Goal: Information Seeking & Learning: Learn about a topic

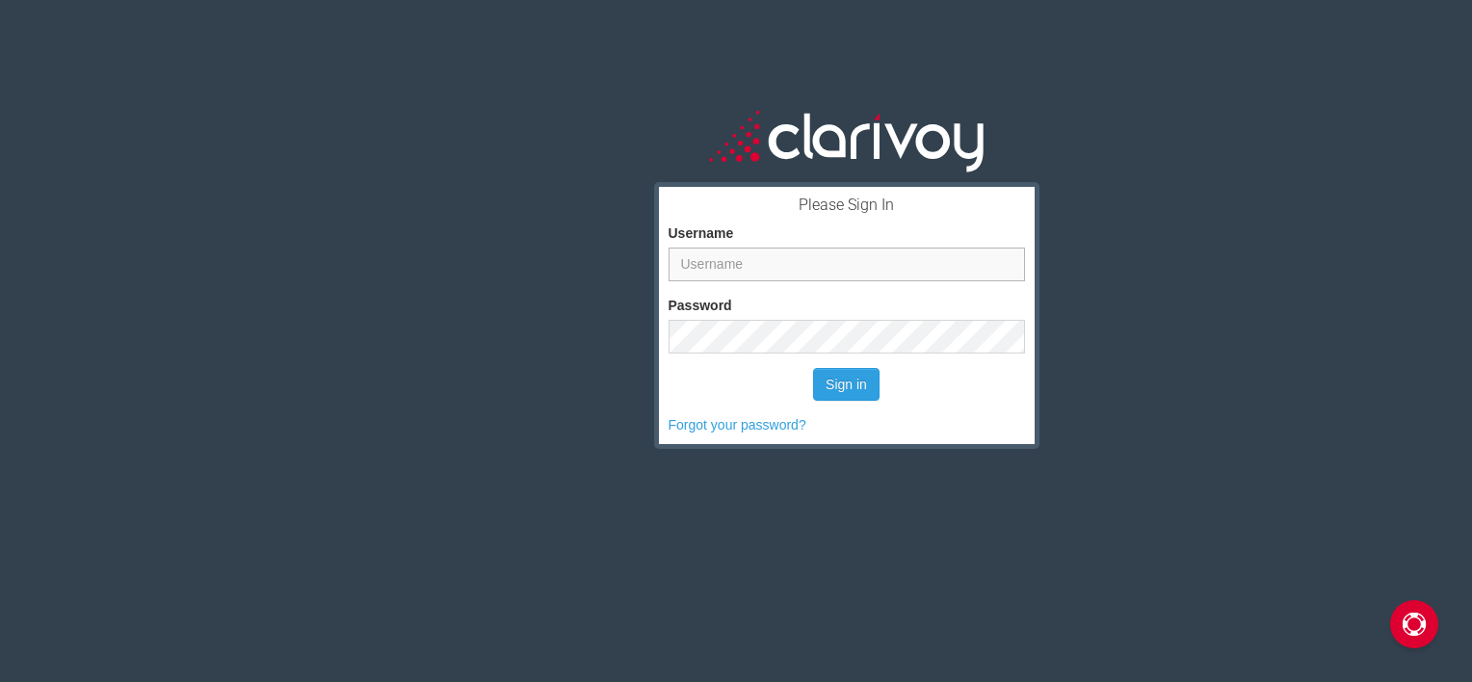
type input "[EMAIL_ADDRESS][DOMAIN_NAME]"
click at [841, 383] on button "Sign in" at bounding box center [846, 384] width 66 height 33
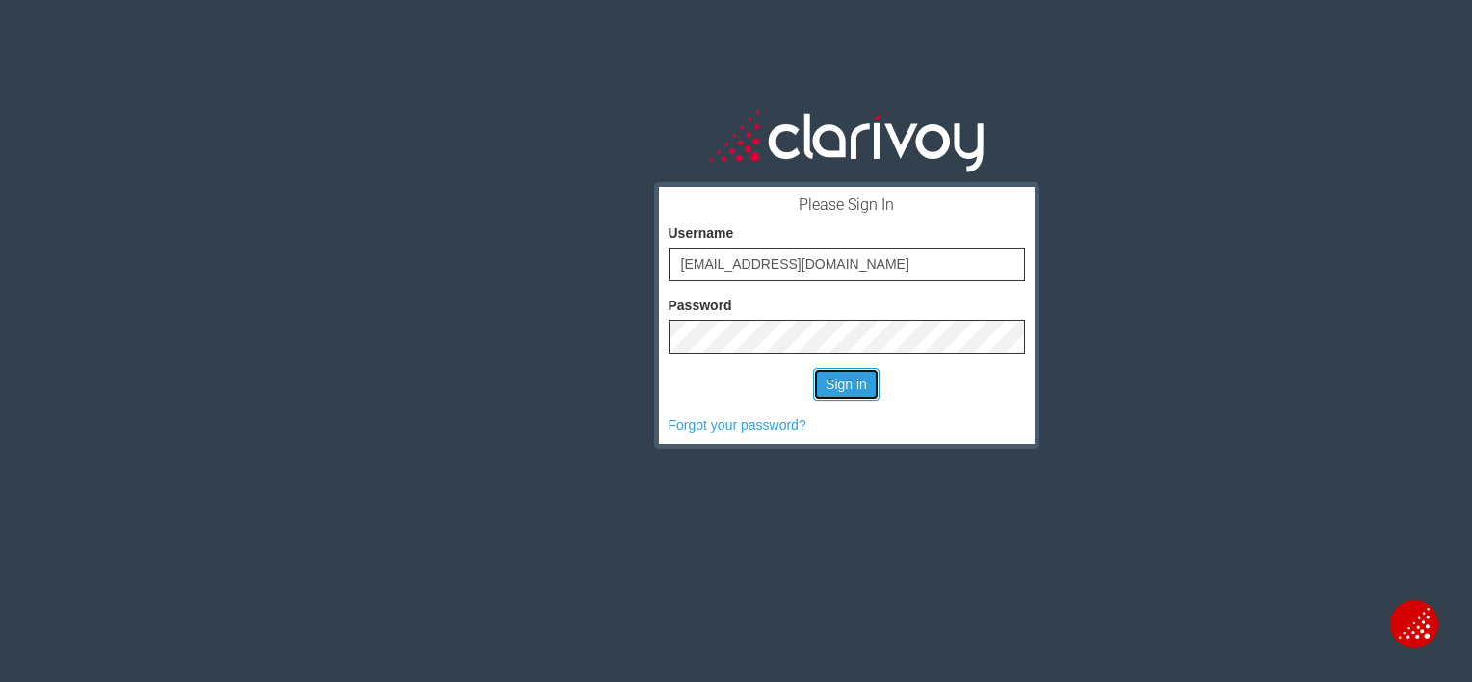
click at [841, 383] on button "Sign in" at bounding box center [846, 384] width 66 height 33
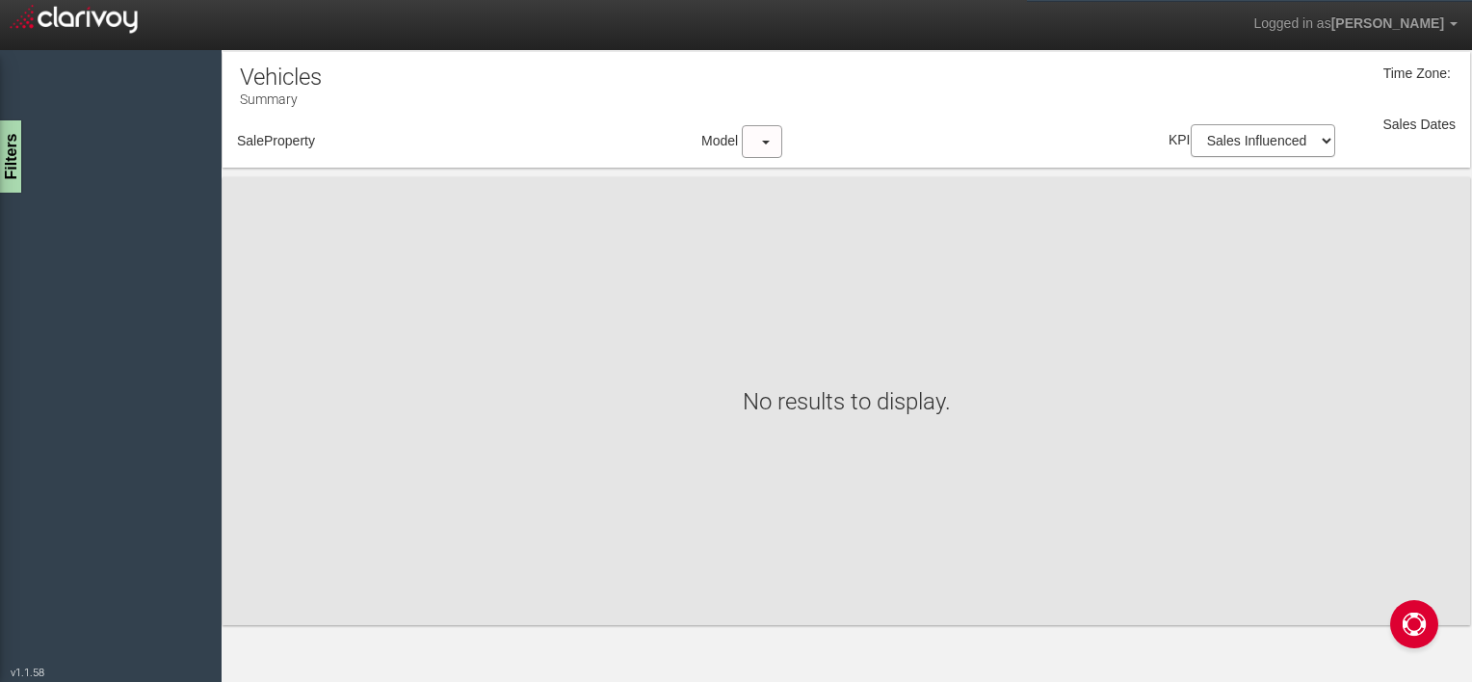
click at [841, 383] on body "Logged in as [PERSON_NAME] Edit Profile Change Password Signout AdWords Downloa…" at bounding box center [736, 366] width 1472 height 732
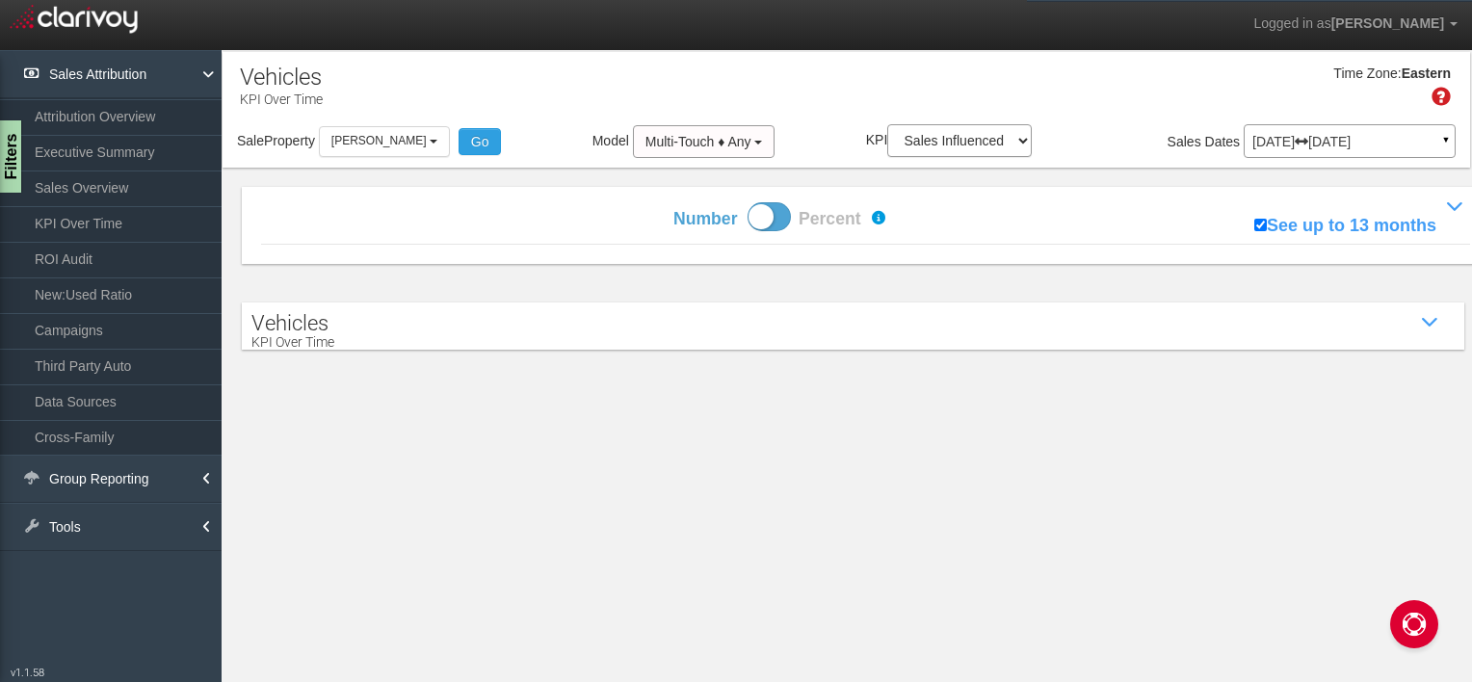
click at [146, 150] on link "Executive Summary" at bounding box center [111, 152] width 222 height 35
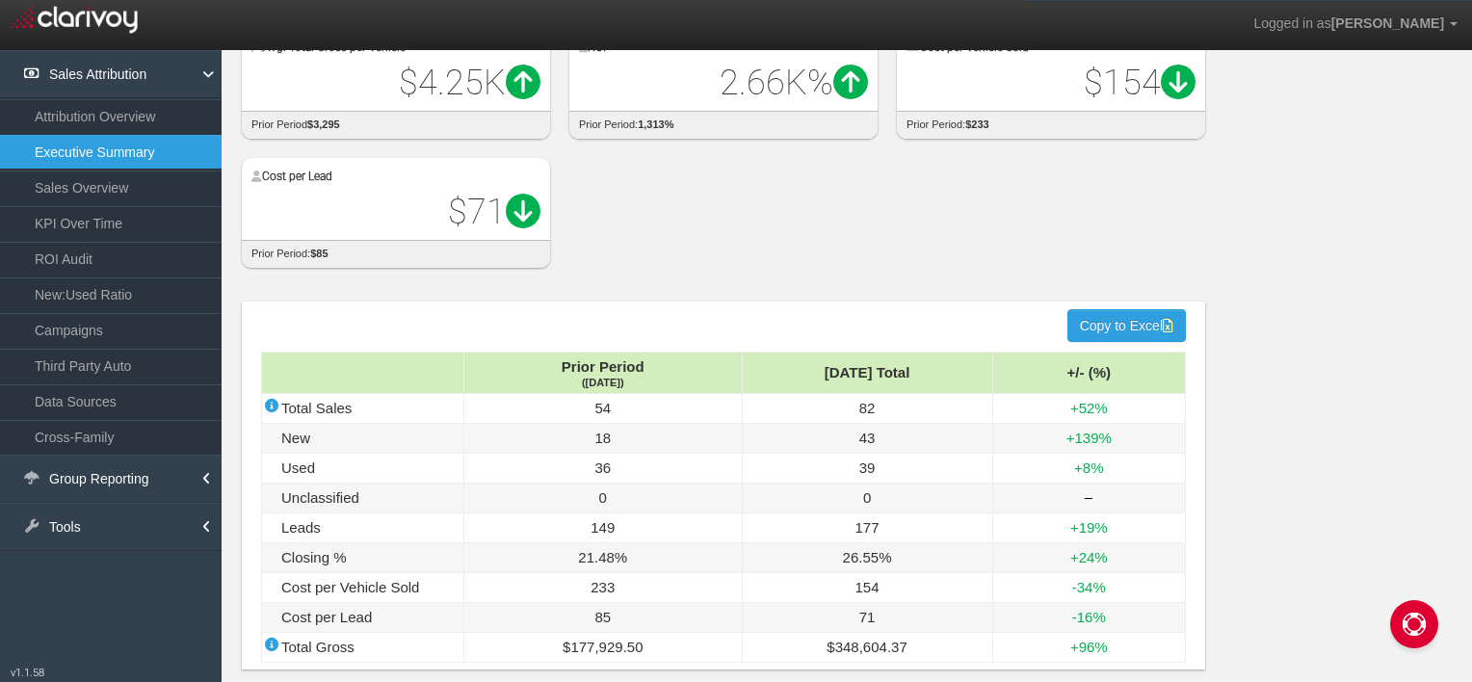
scroll to position [177, 0]
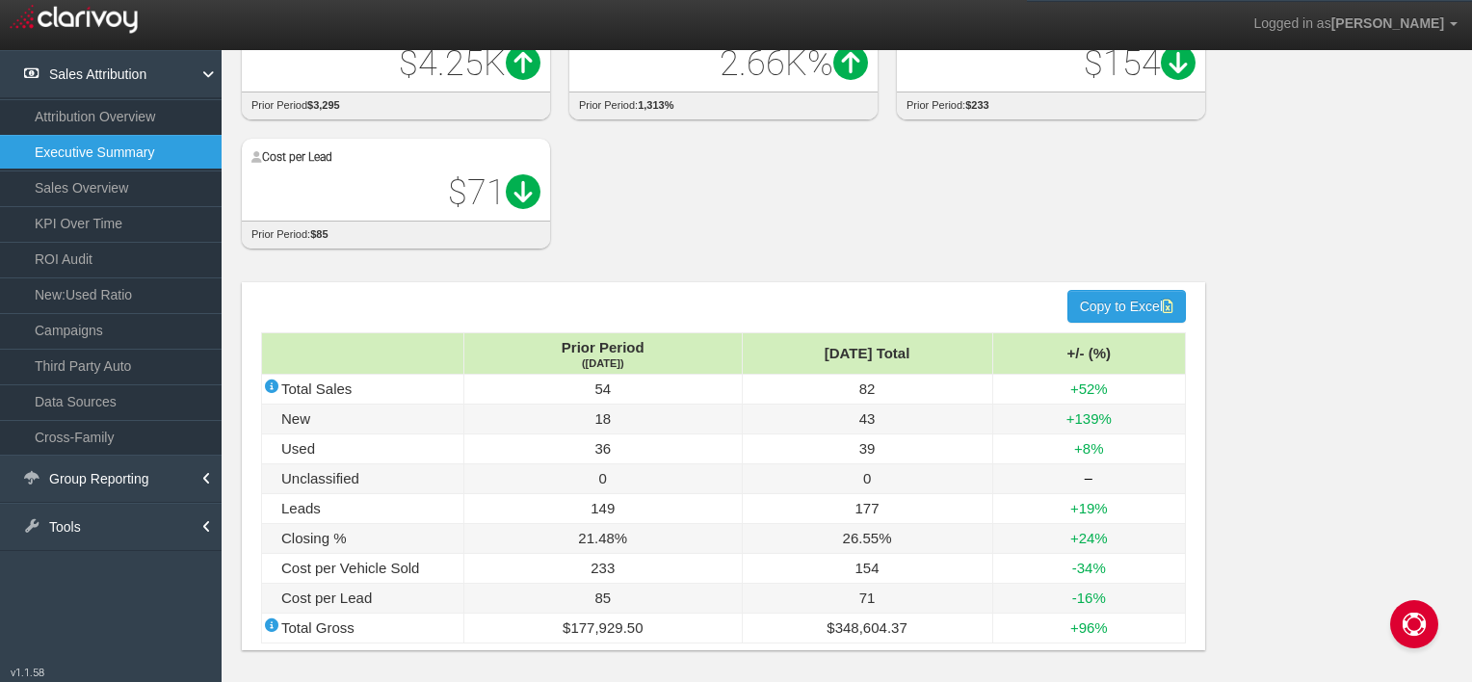
click at [144, 103] on link "Attribution Overview" at bounding box center [111, 116] width 222 height 35
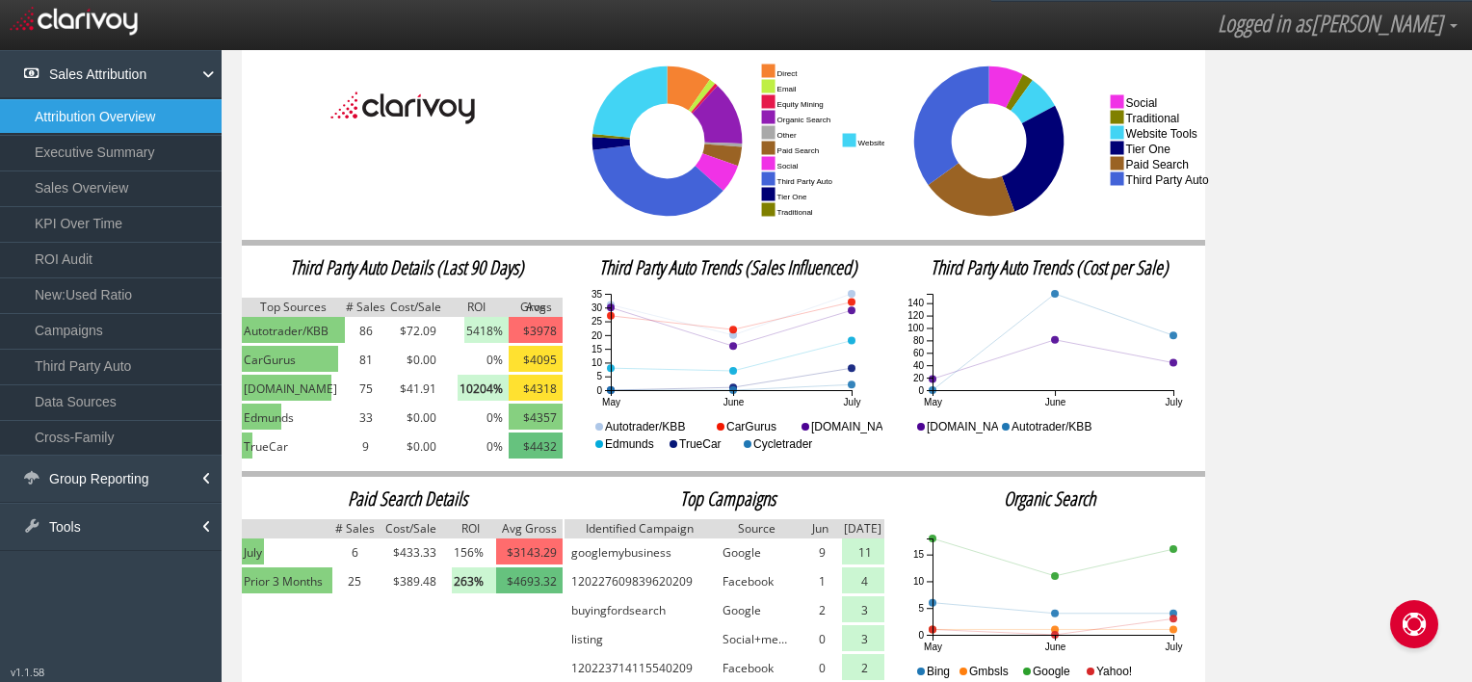
scroll to position [263, 0]
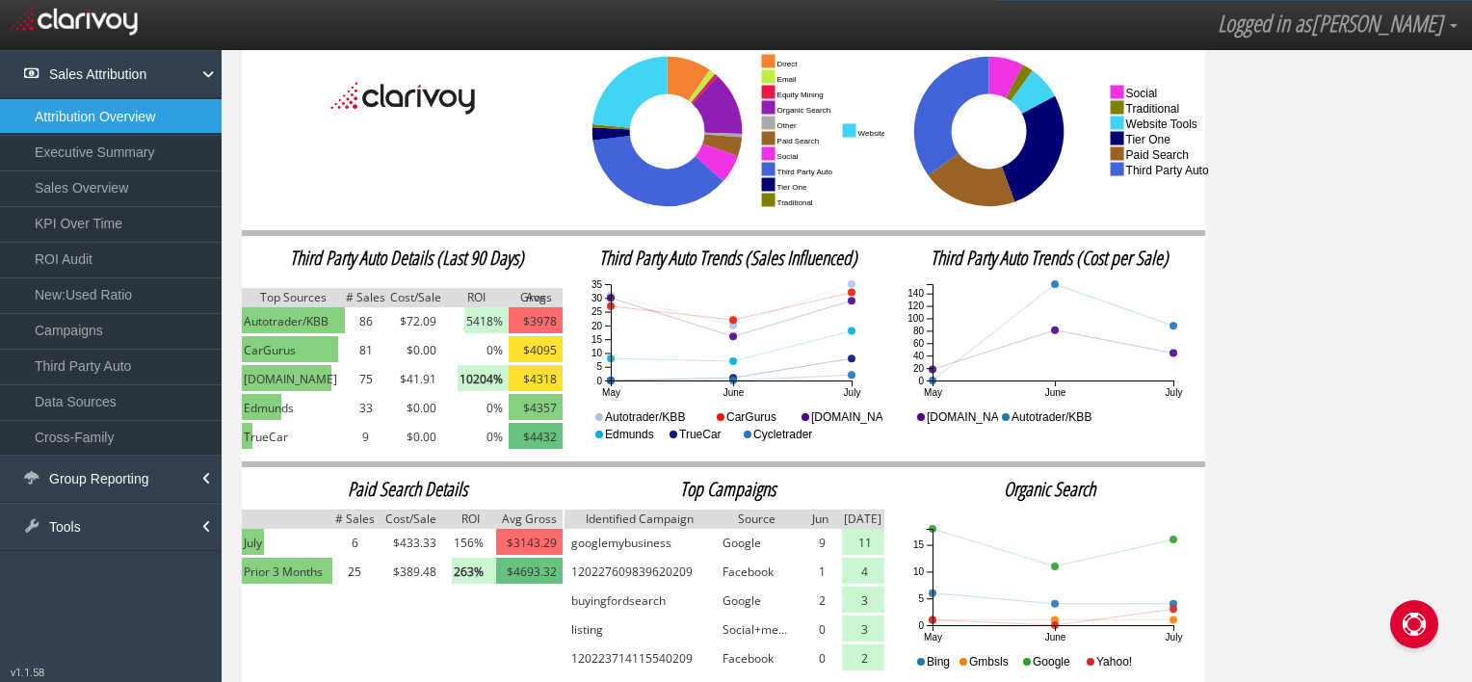
click at [169, 321] on link "Campaigns" at bounding box center [111, 330] width 222 height 35
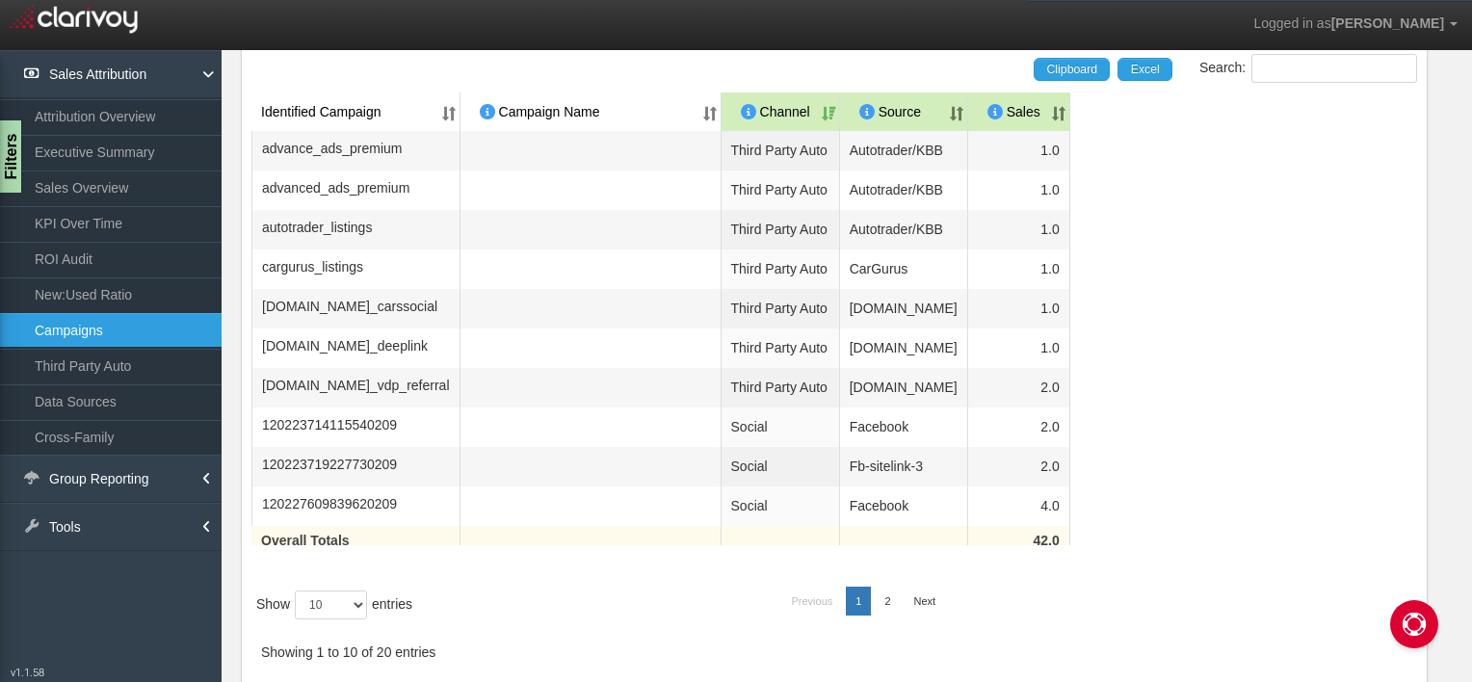
scroll to position [250, 0]
click at [93, 364] on link "Third Party Auto" at bounding box center [111, 366] width 222 height 35
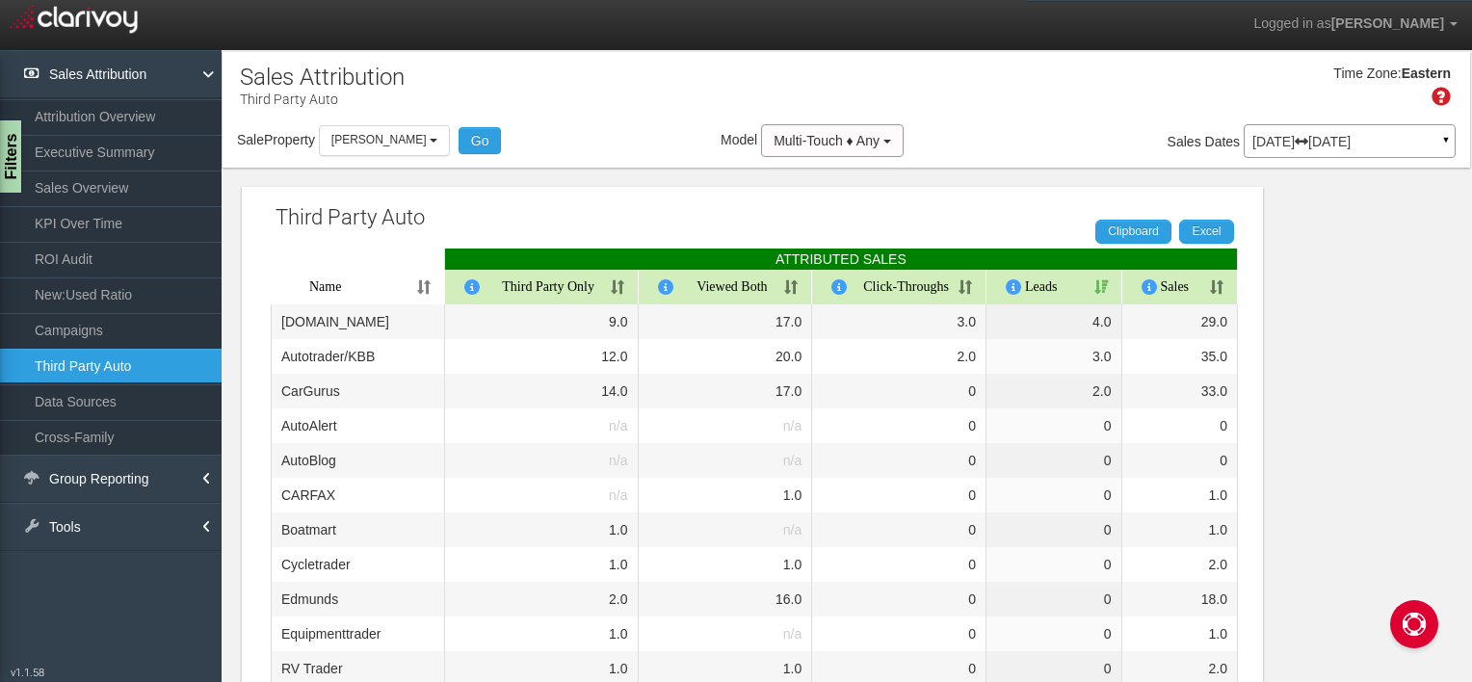
click at [93, 364] on link "Third Party Auto" at bounding box center [111, 366] width 222 height 35
drag, startPoint x: 93, startPoint y: 364, endPoint x: 82, endPoint y: 182, distance: 182.4
click at [82, 182] on link "Sales Overview" at bounding box center [111, 188] width 222 height 35
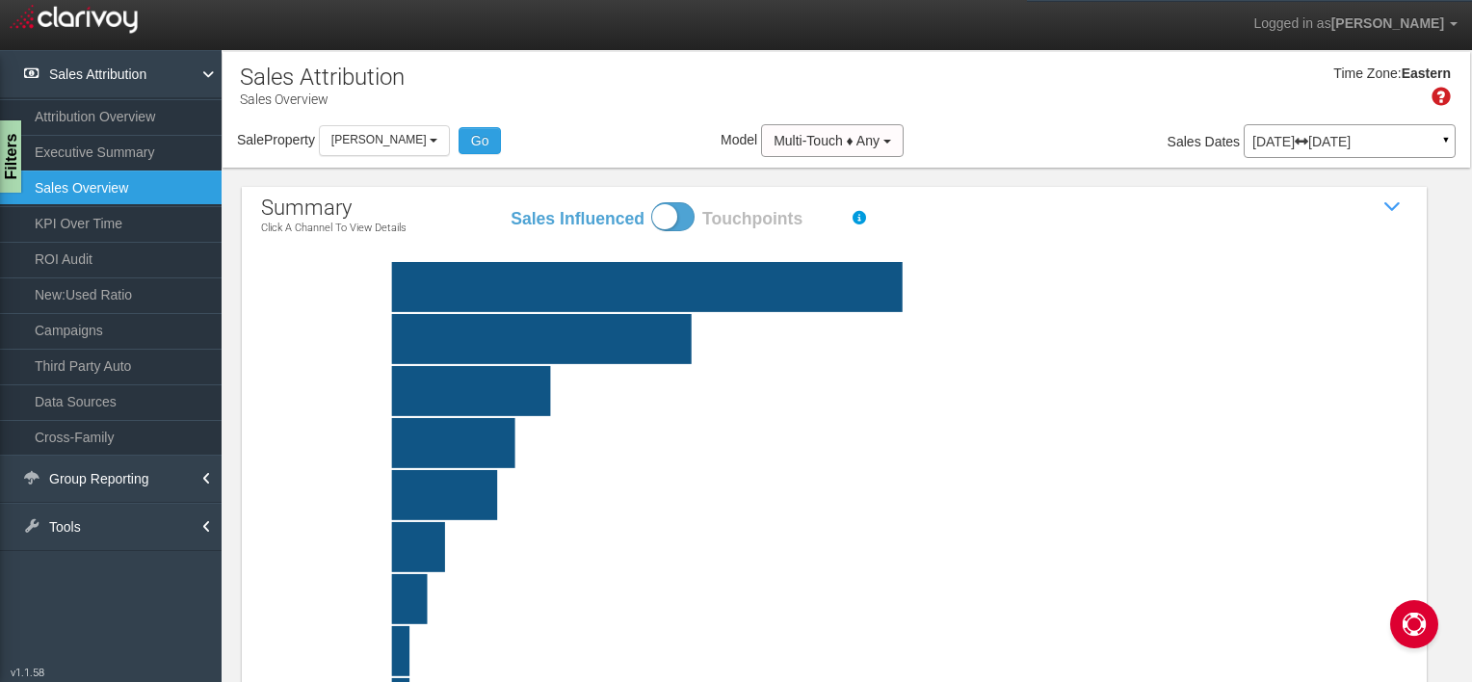
click at [91, 229] on link "KPI Over Time" at bounding box center [111, 223] width 222 height 35
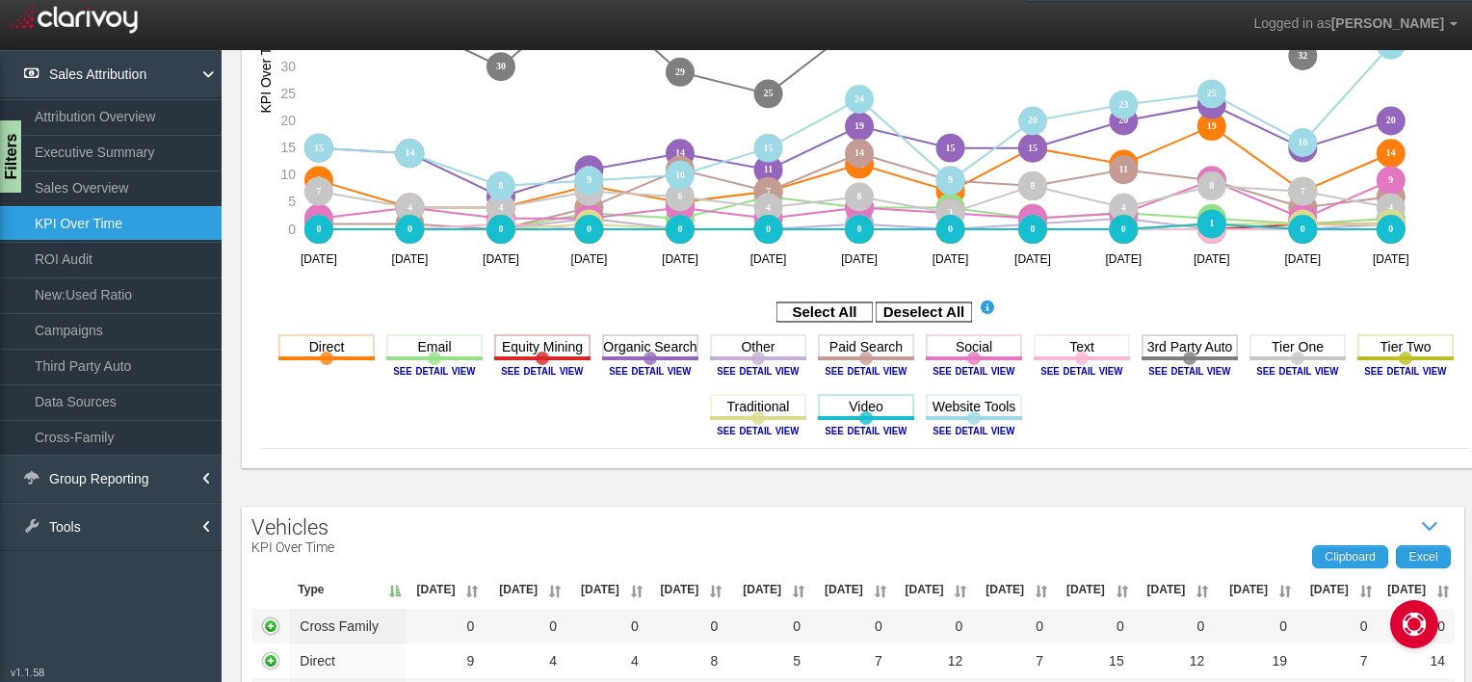
scroll to position [432, 0]
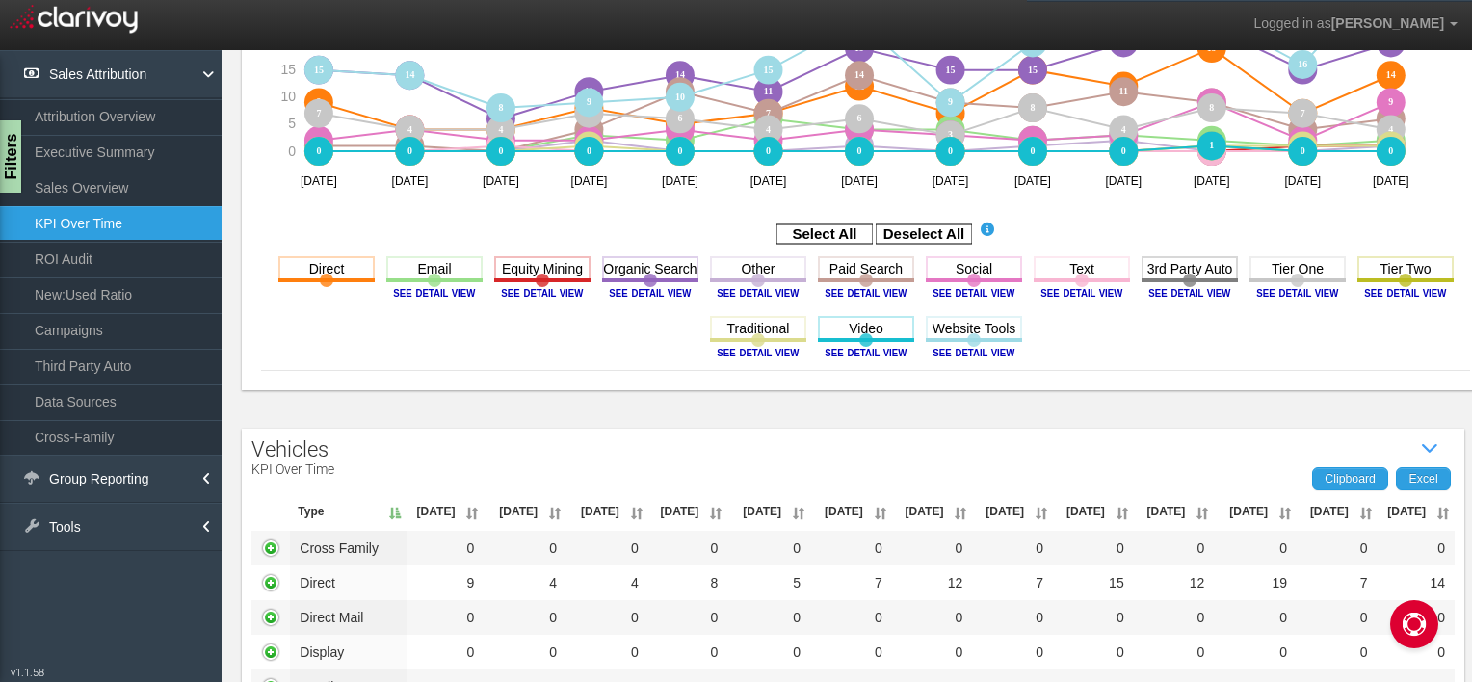
click at [895, 231] on rect at bounding box center [924, 234] width 96 height 19
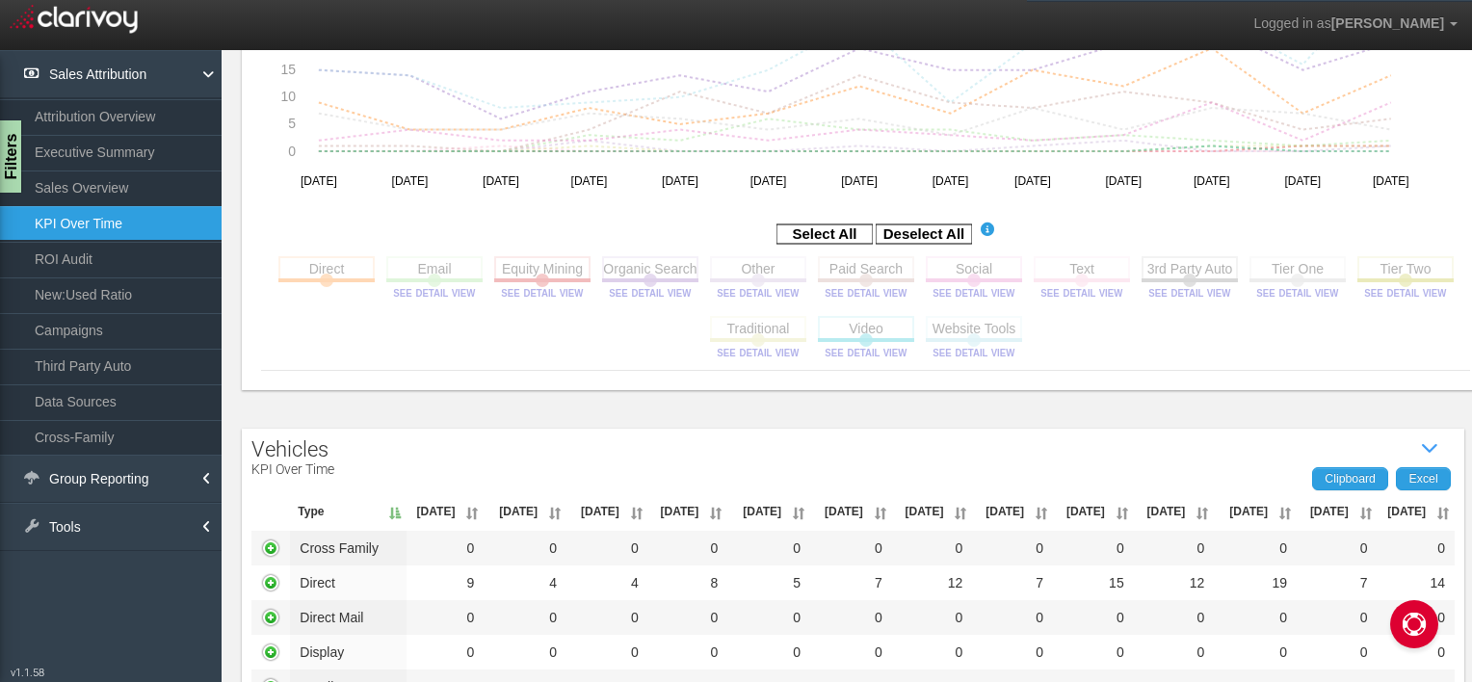
click at [856, 275] on rect at bounding box center [866, 268] width 96 height 24
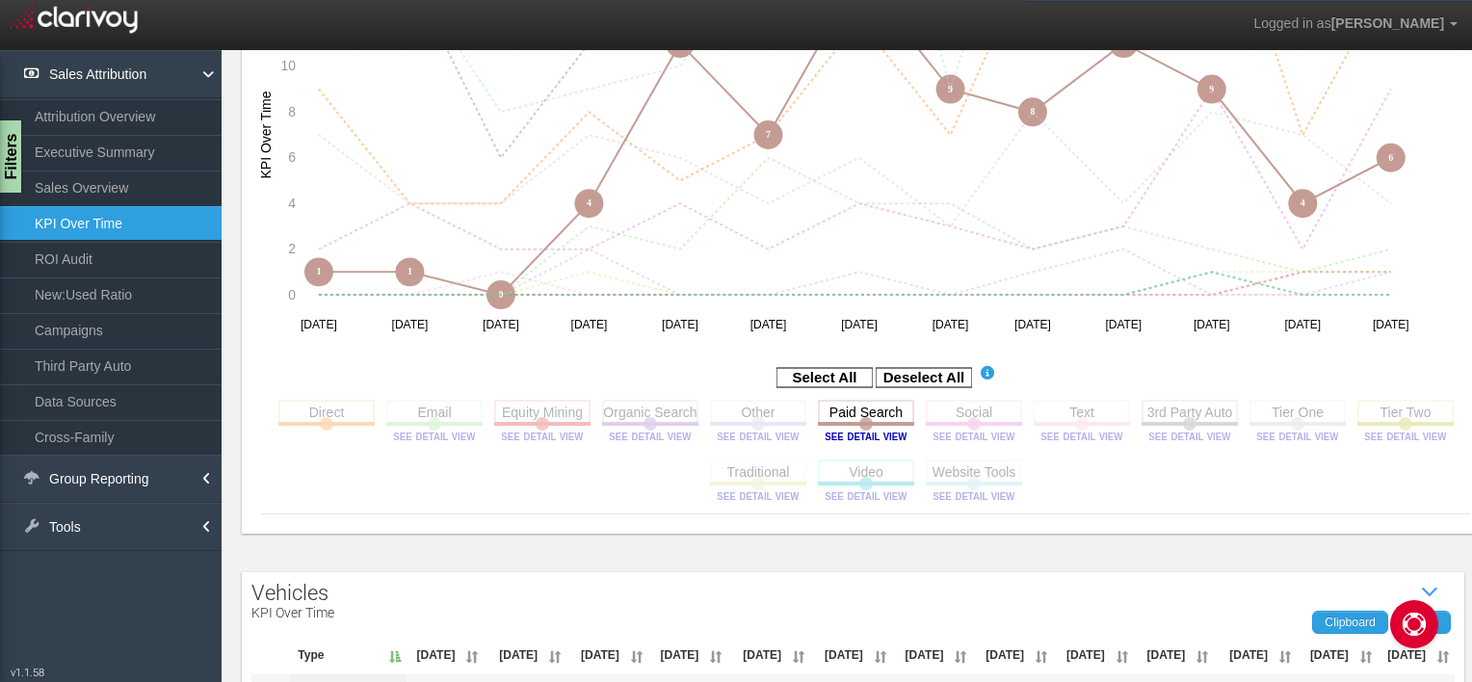
scroll to position [287, 0]
click at [964, 422] on rect at bounding box center [974, 413] width 96 height 24
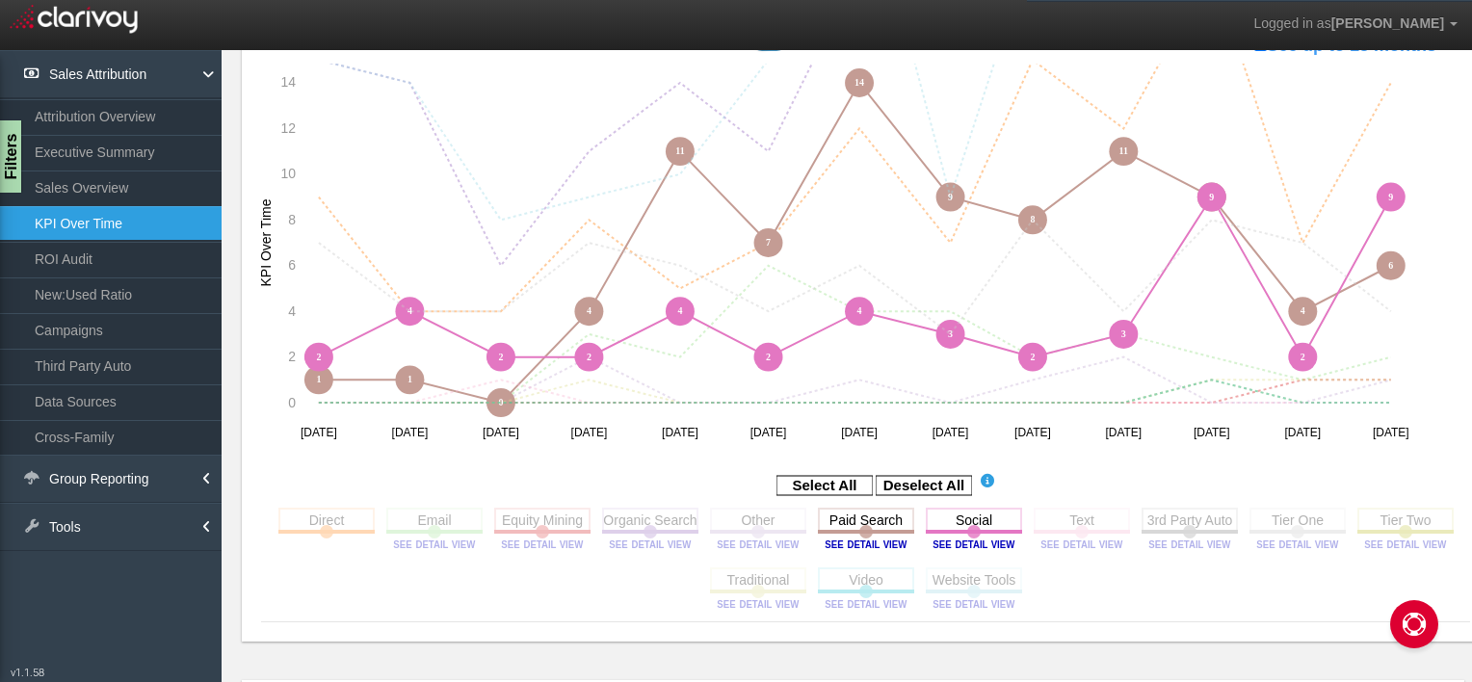
scroll to position [254, 0]
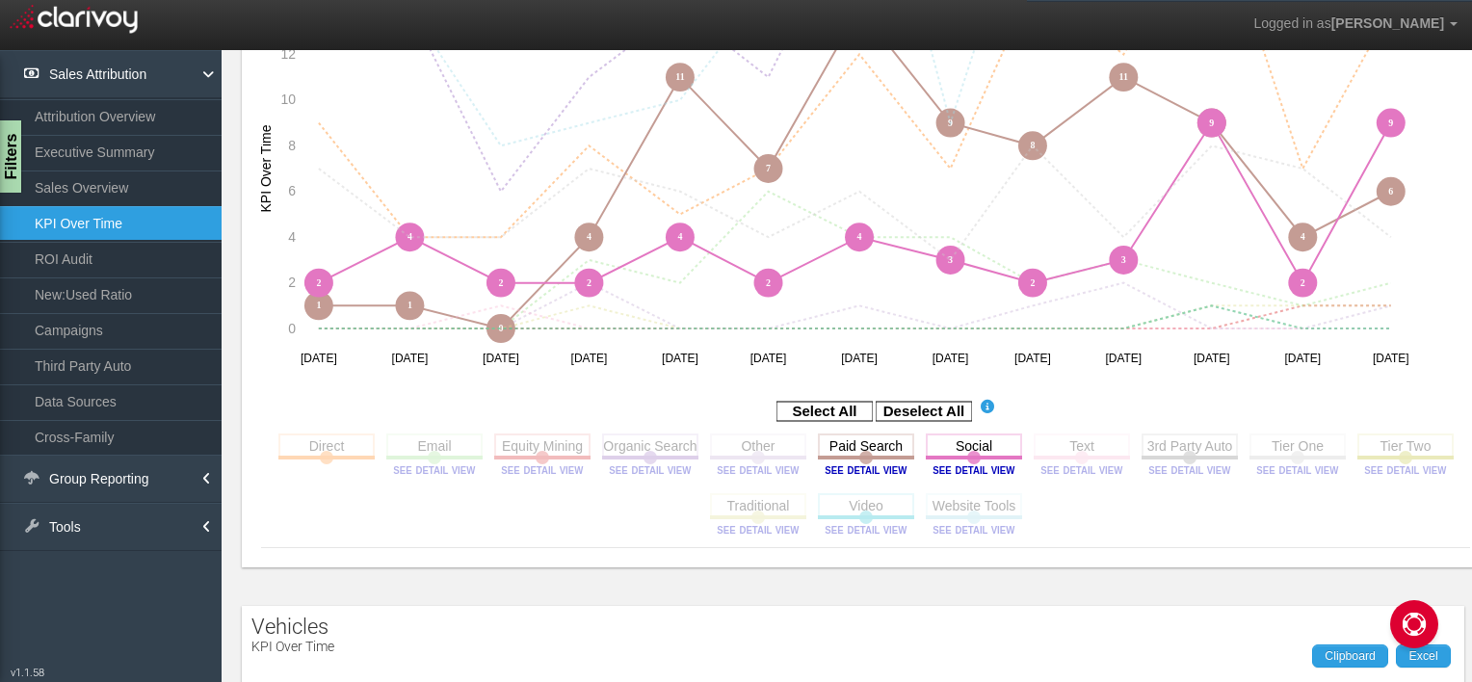
click at [439, 448] on rect at bounding box center [434, 446] width 96 height 24
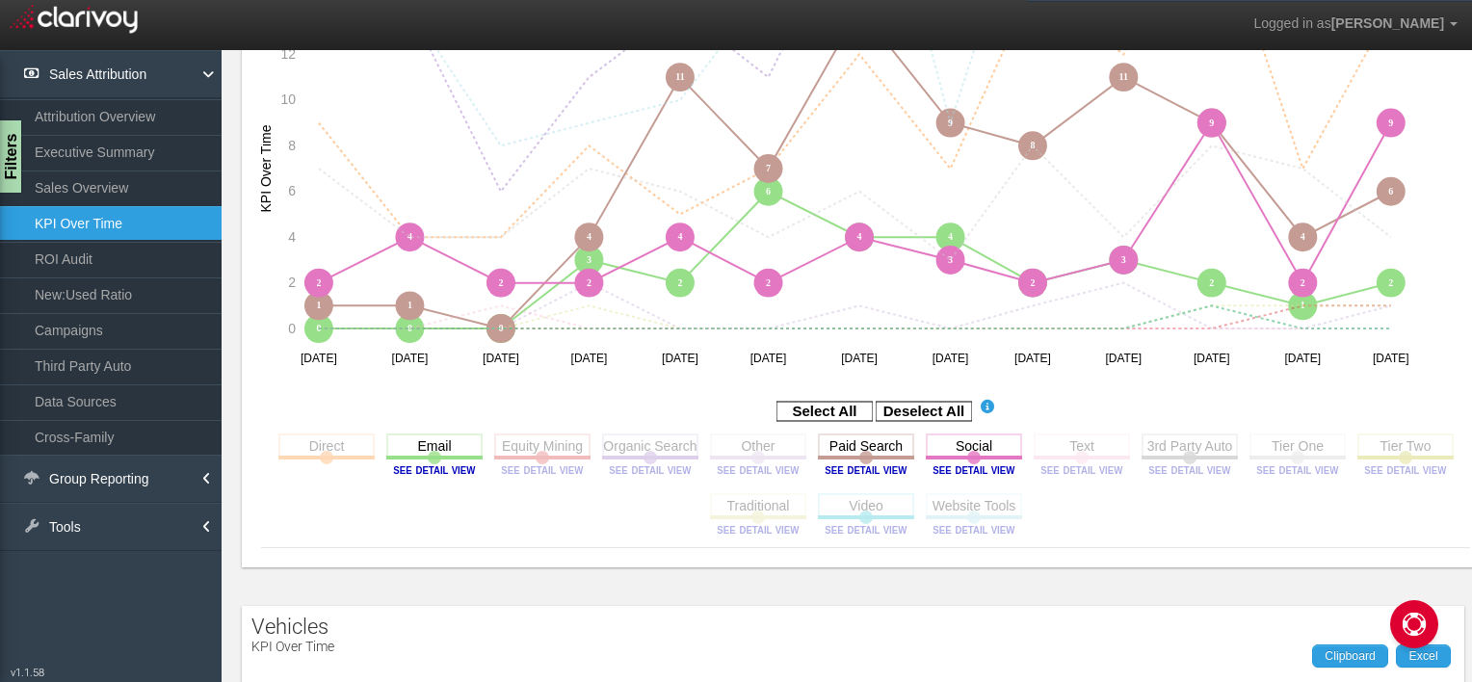
click at [439, 448] on rect at bounding box center [434, 446] width 96 height 24
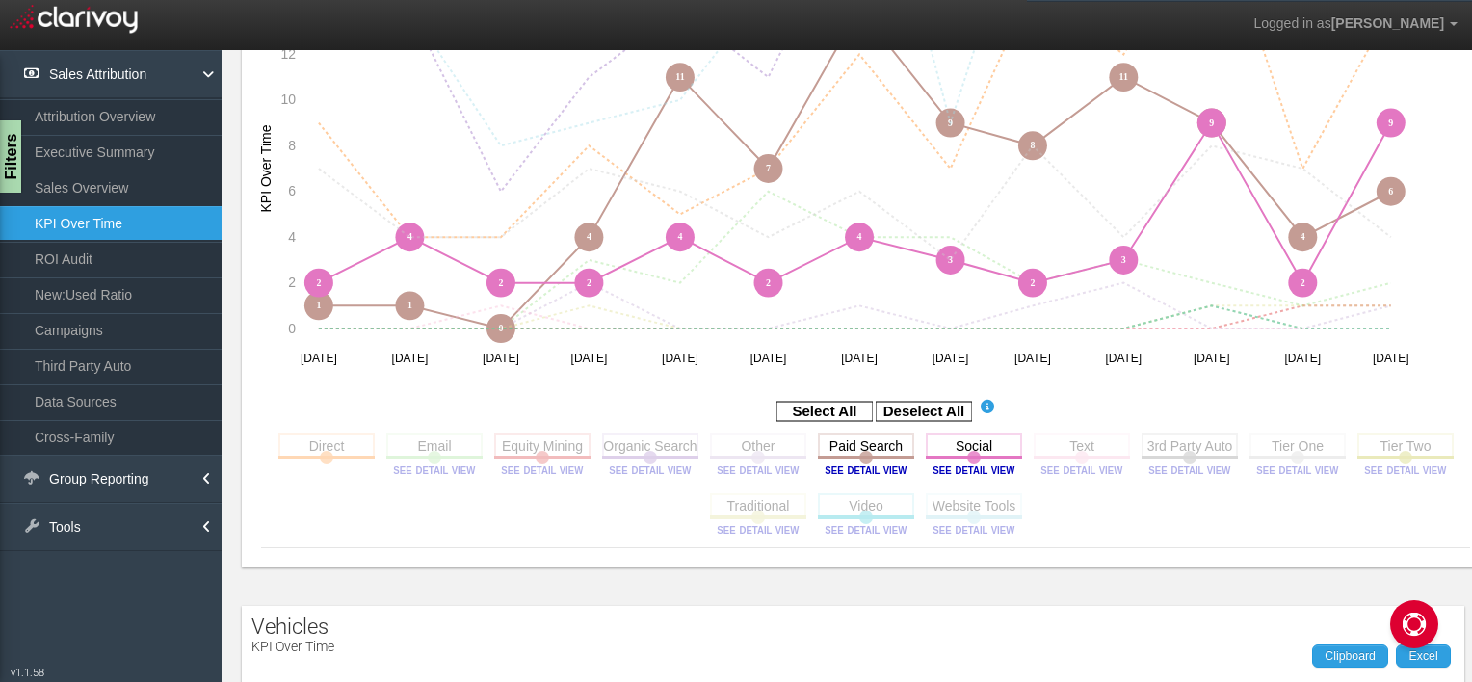
click at [504, 449] on rect at bounding box center [542, 446] width 96 height 24
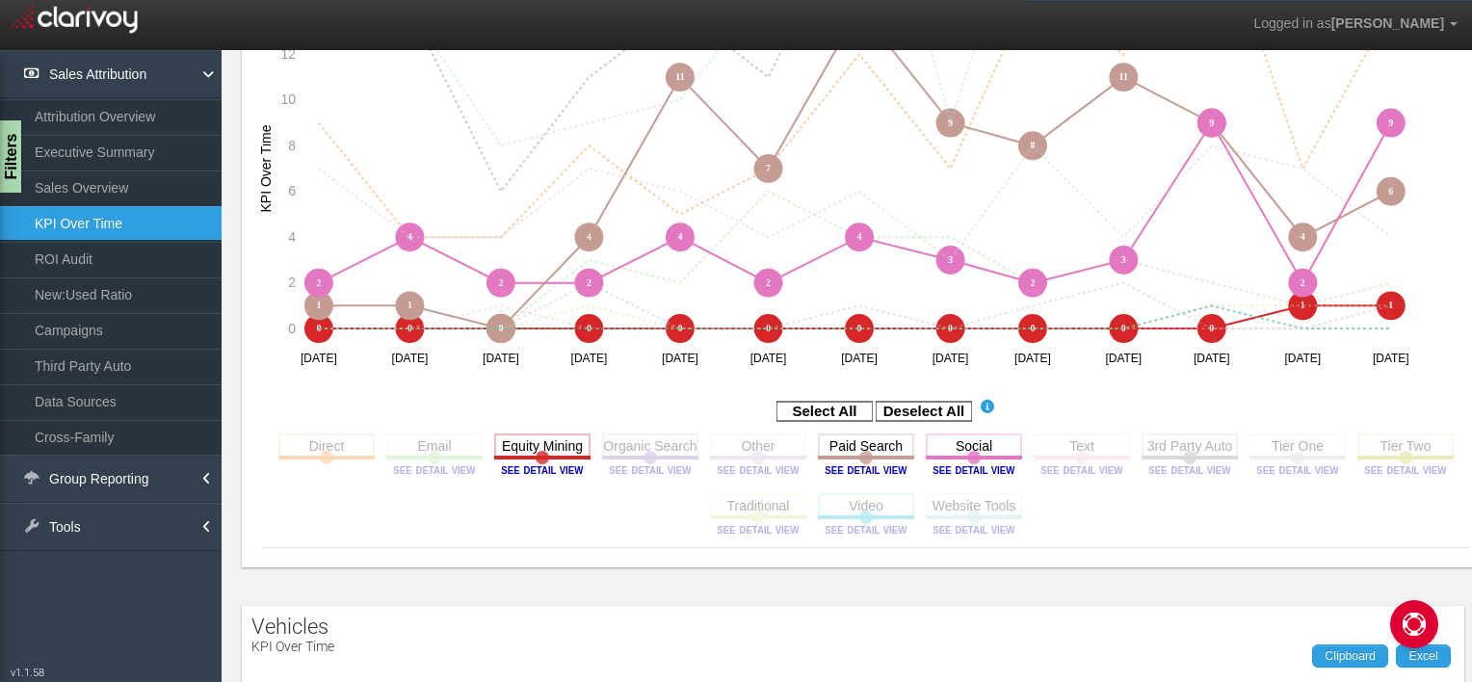
click at [504, 449] on rect at bounding box center [542, 446] width 96 height 24
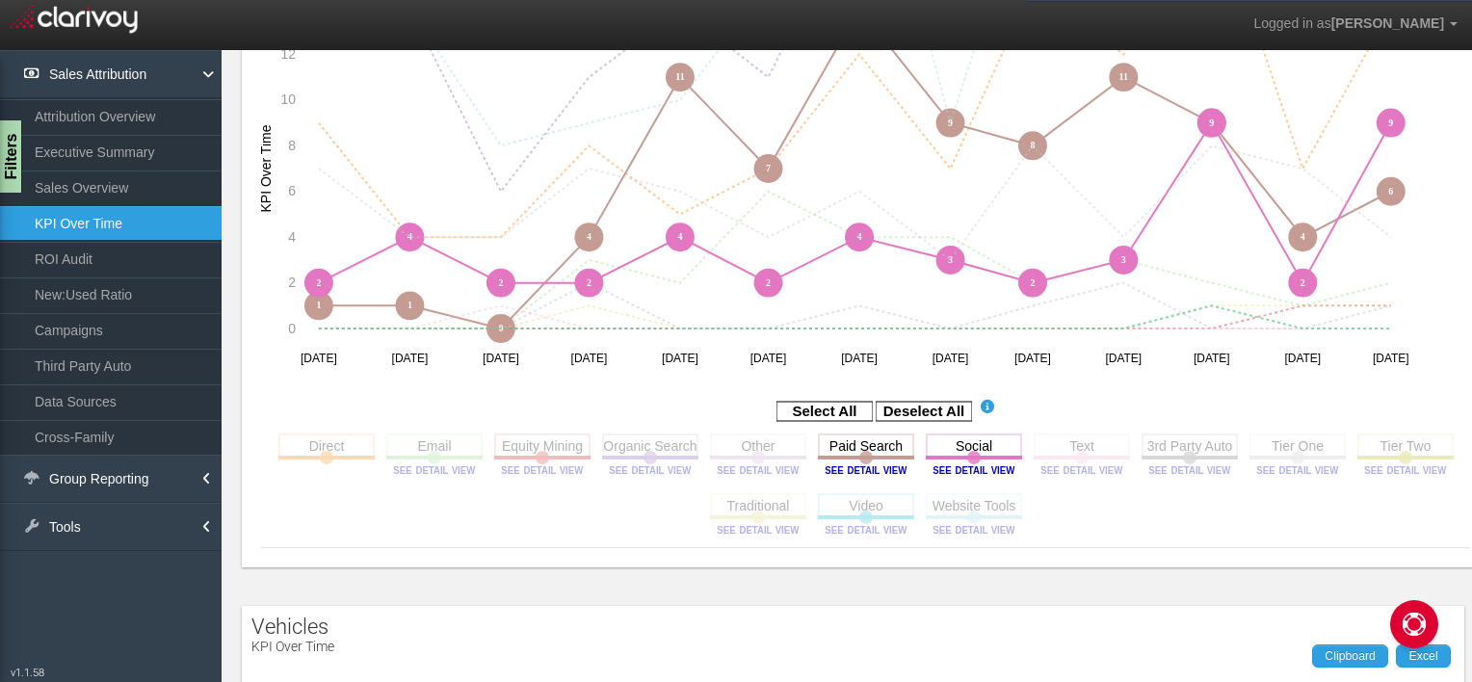
click at [875, 510] on rect at bounding box center [866, 505] width 96 height 24
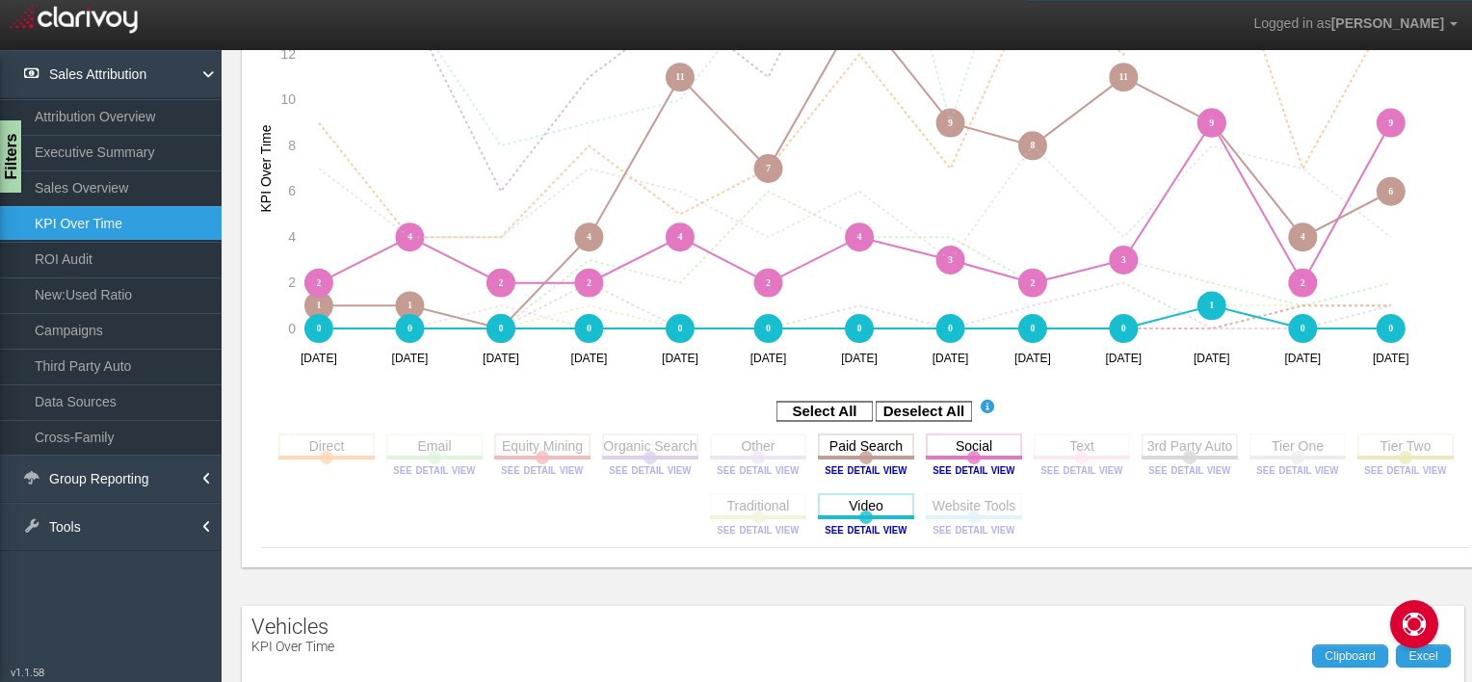
click at [875, 510] on rect at bounding box center [866, 505] width 96 height 24
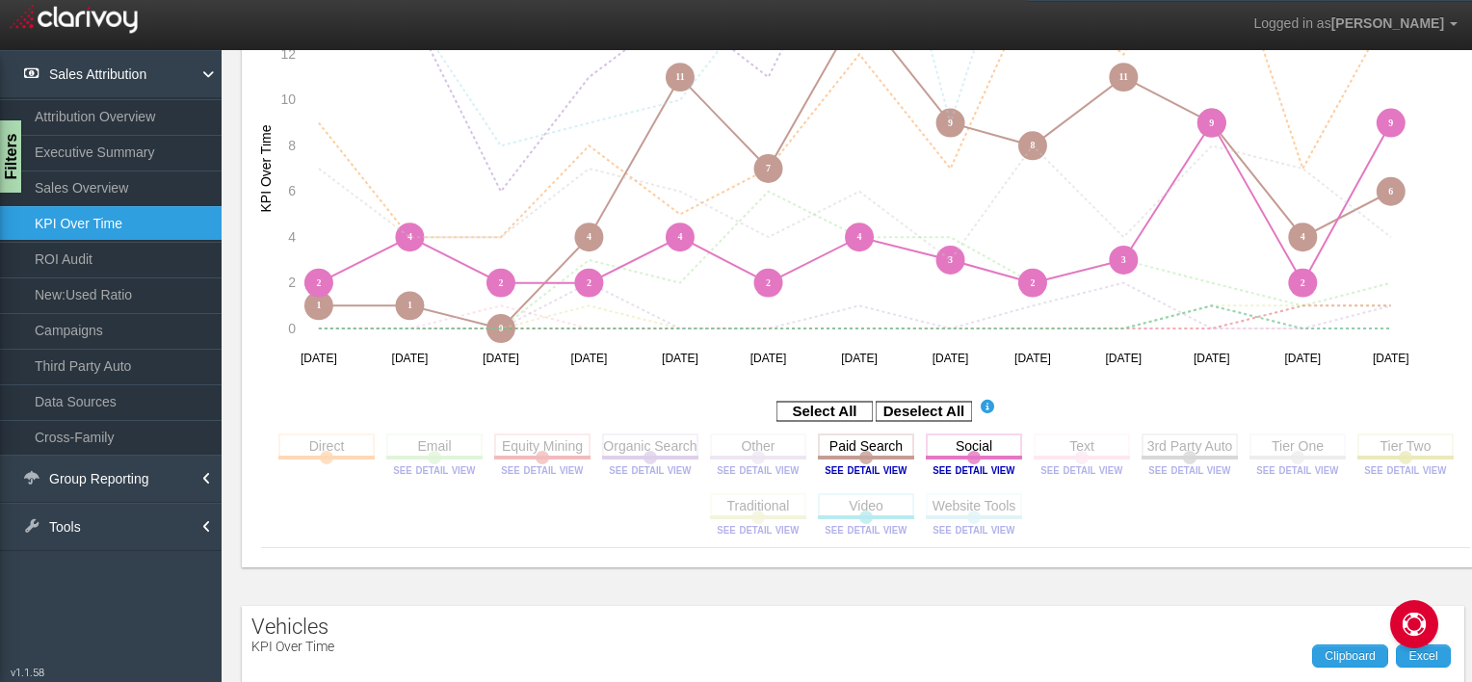
click at [973, 513] on rect at bounding box center [974, 505] width 96 height 24
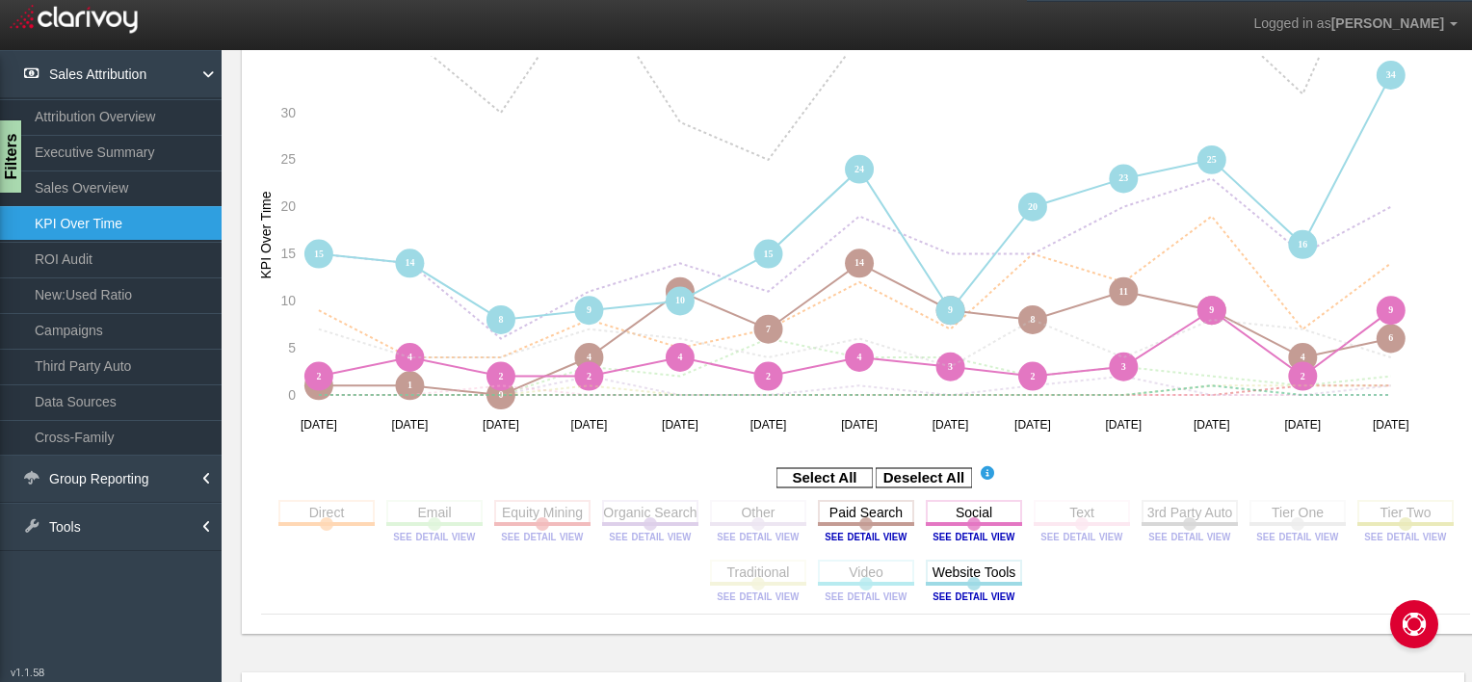
scroll to position [253, 0]
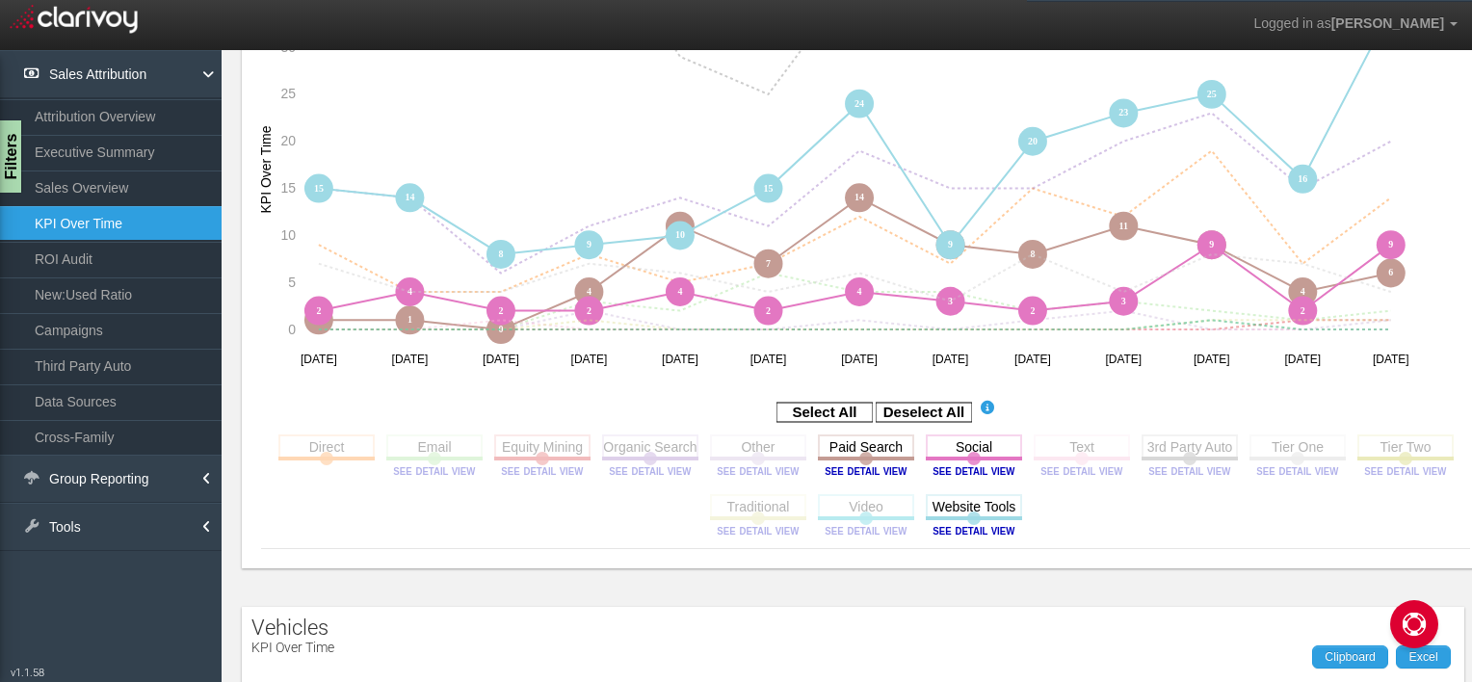
click at [844, 411] on rect at bounding box center [825, 412] width 96 height 19
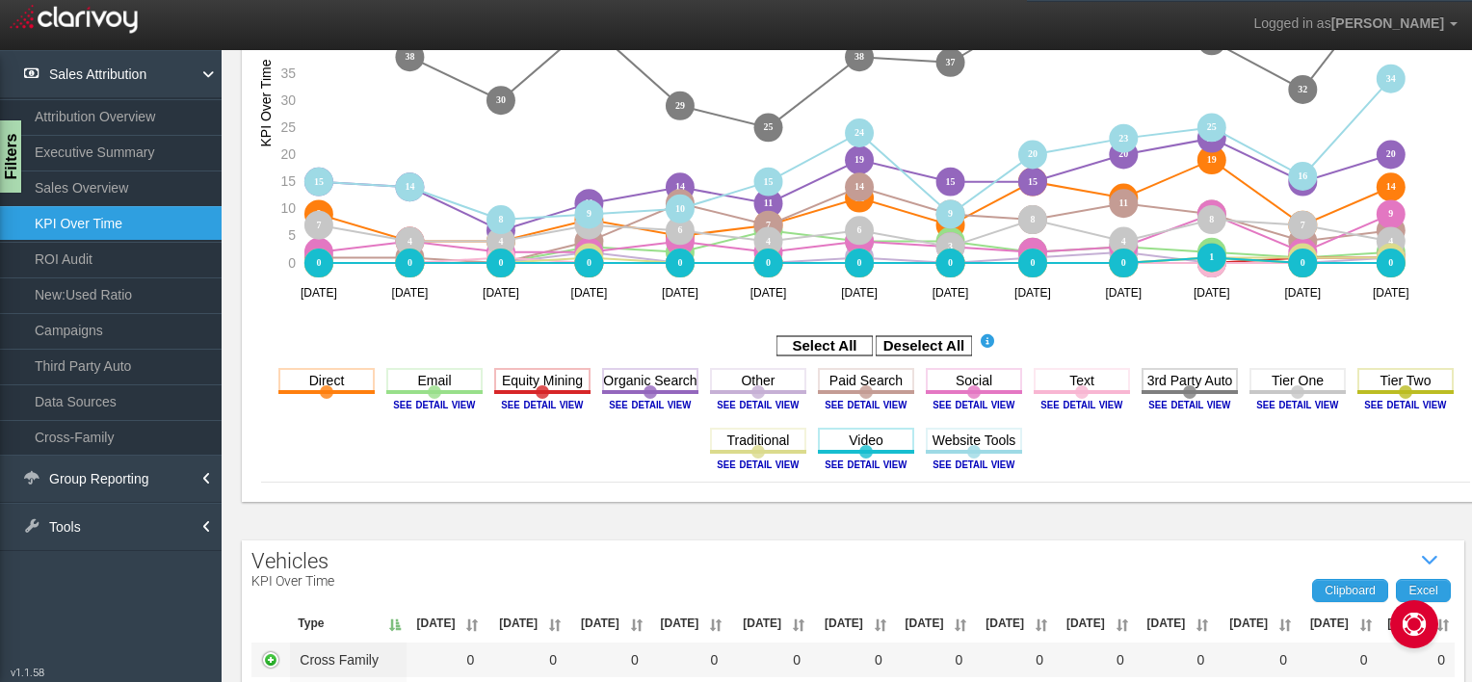
scroll to position [331, 0]
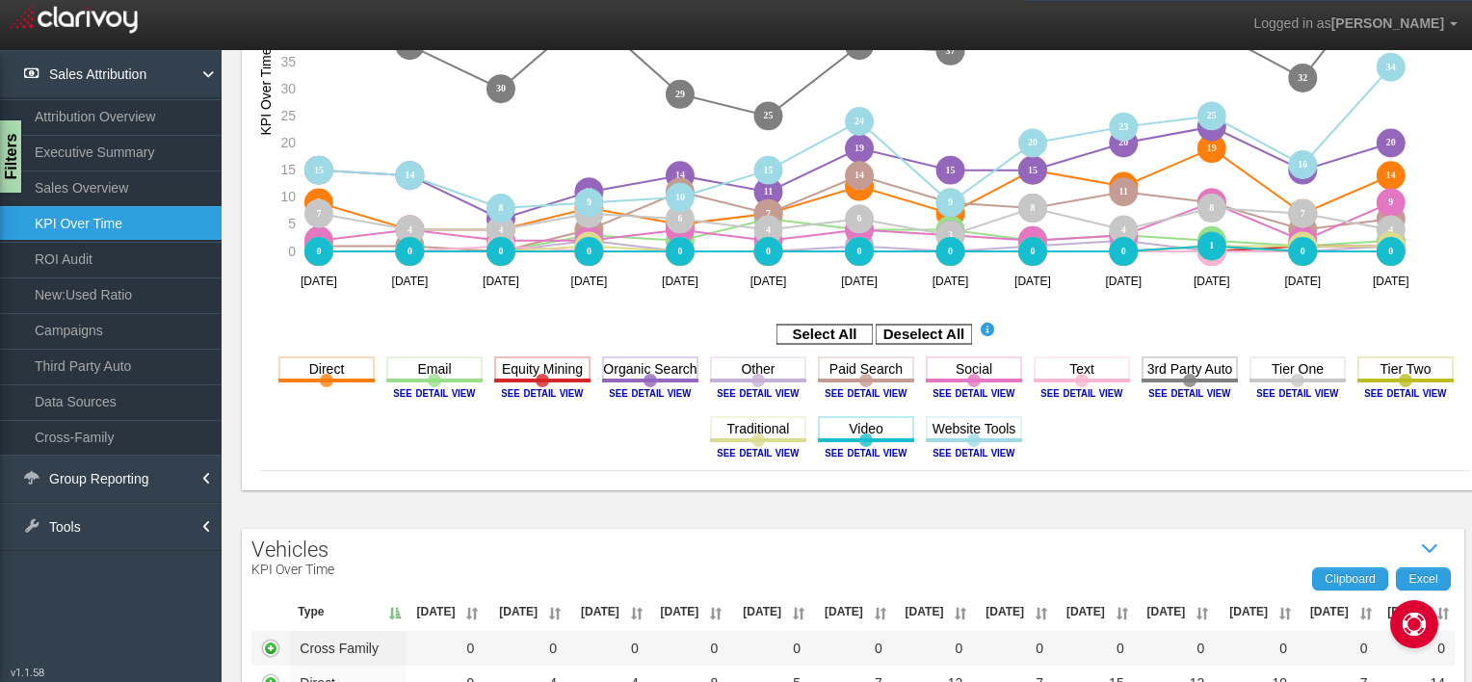
click at [901, 338] on rect at bounding box center [924, 334] width 96 height 19
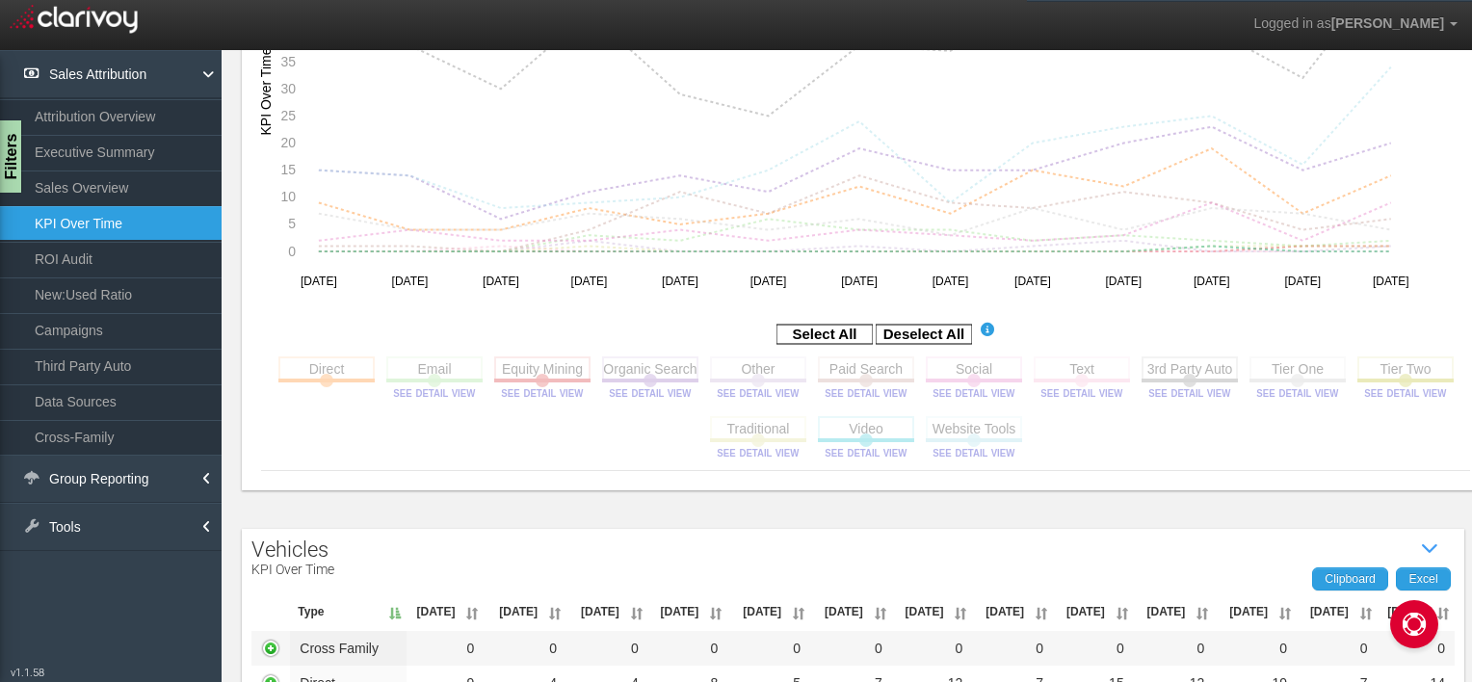
click at [1168, 367] on rect at bounding box center [1190, 369] width 96 height 24
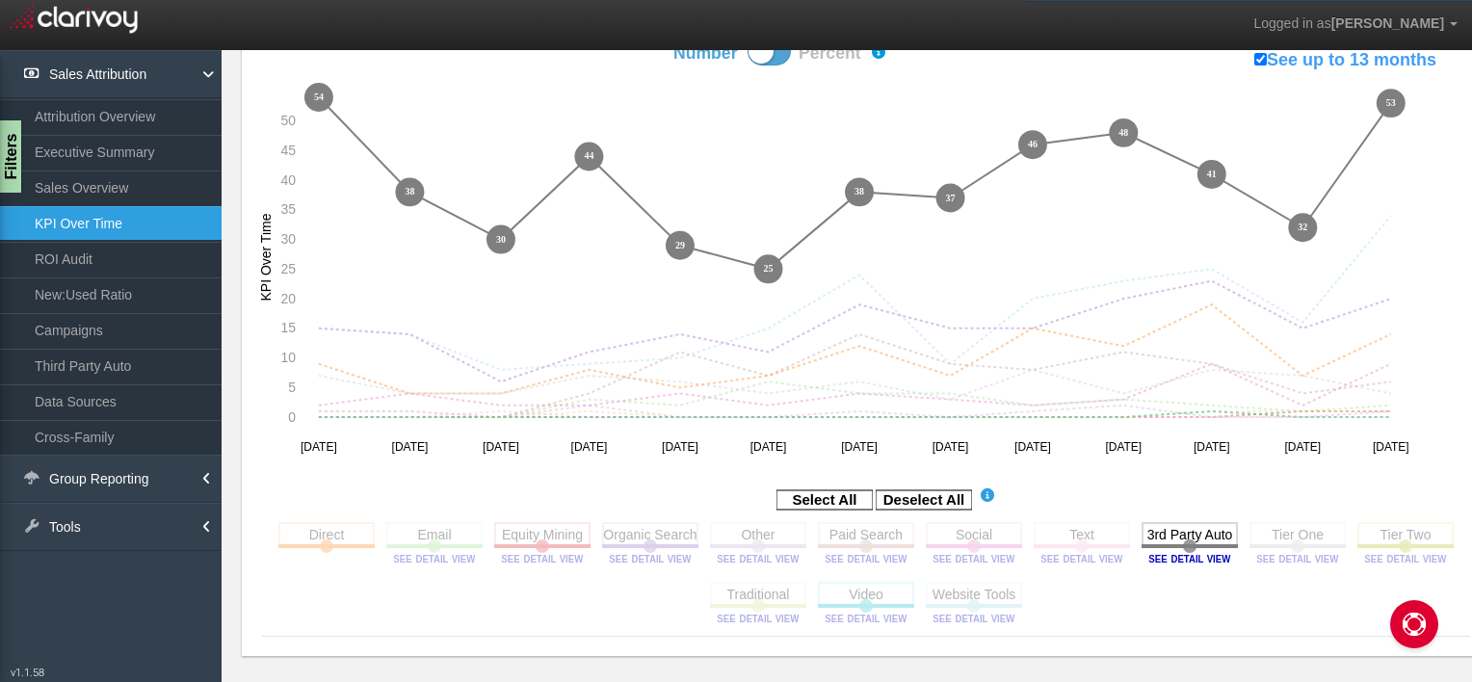
scroll to position [203, 0]
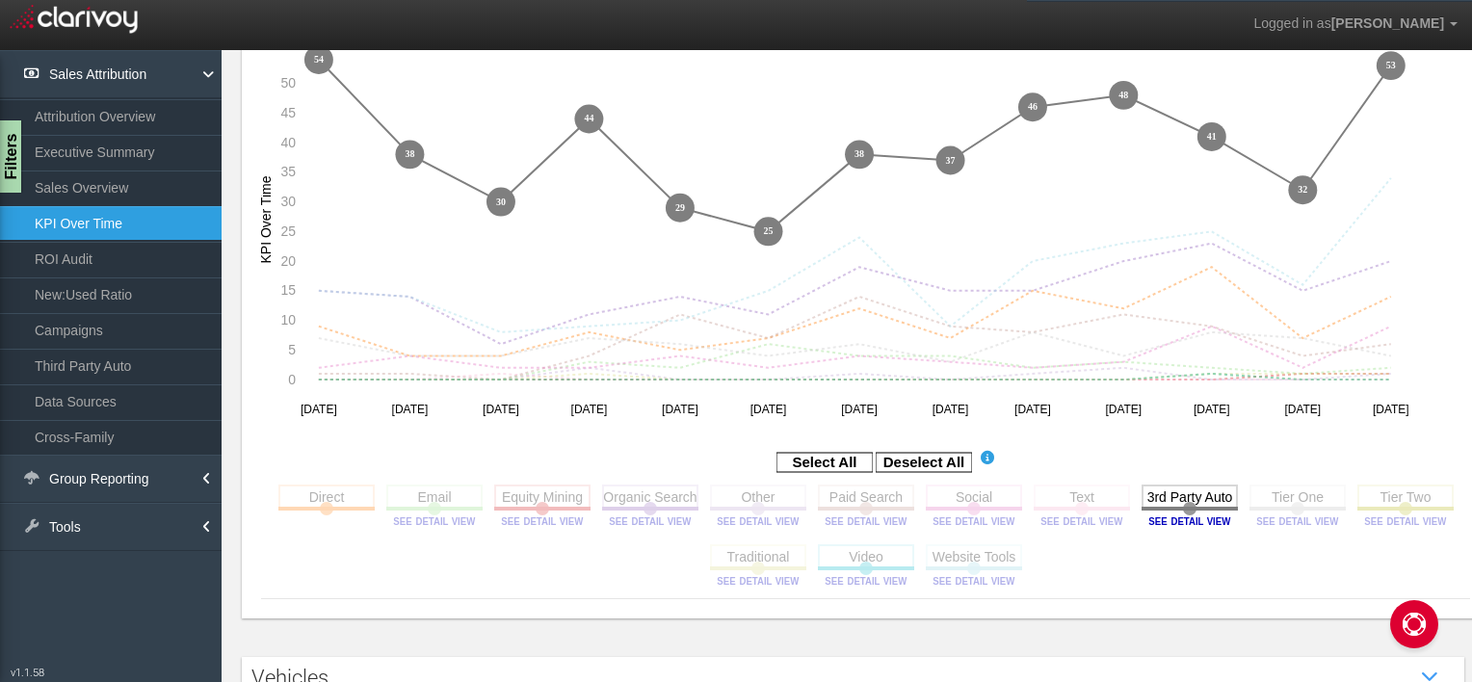
click at [836, 454] on rect at bounding box center [825, 462] width 96 height 19
